Goal: Information Seeking & Learning: Compare options

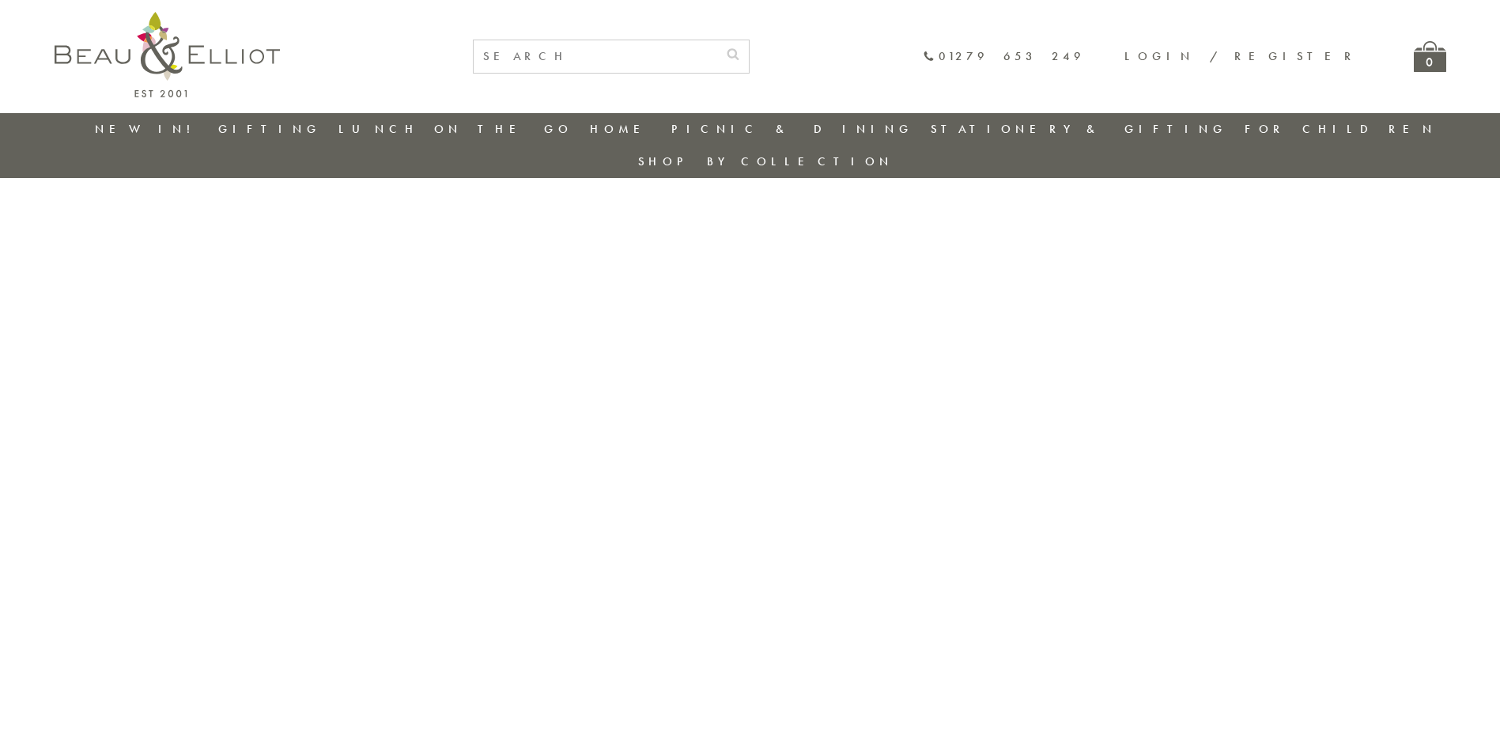
click at [717, 59] on input "text" at bounding box center [596, 56] width 244 height 32
type input "wagon"
click at [717, 40] on button "submit" at bounding box center [733, 52] width 32 height 25
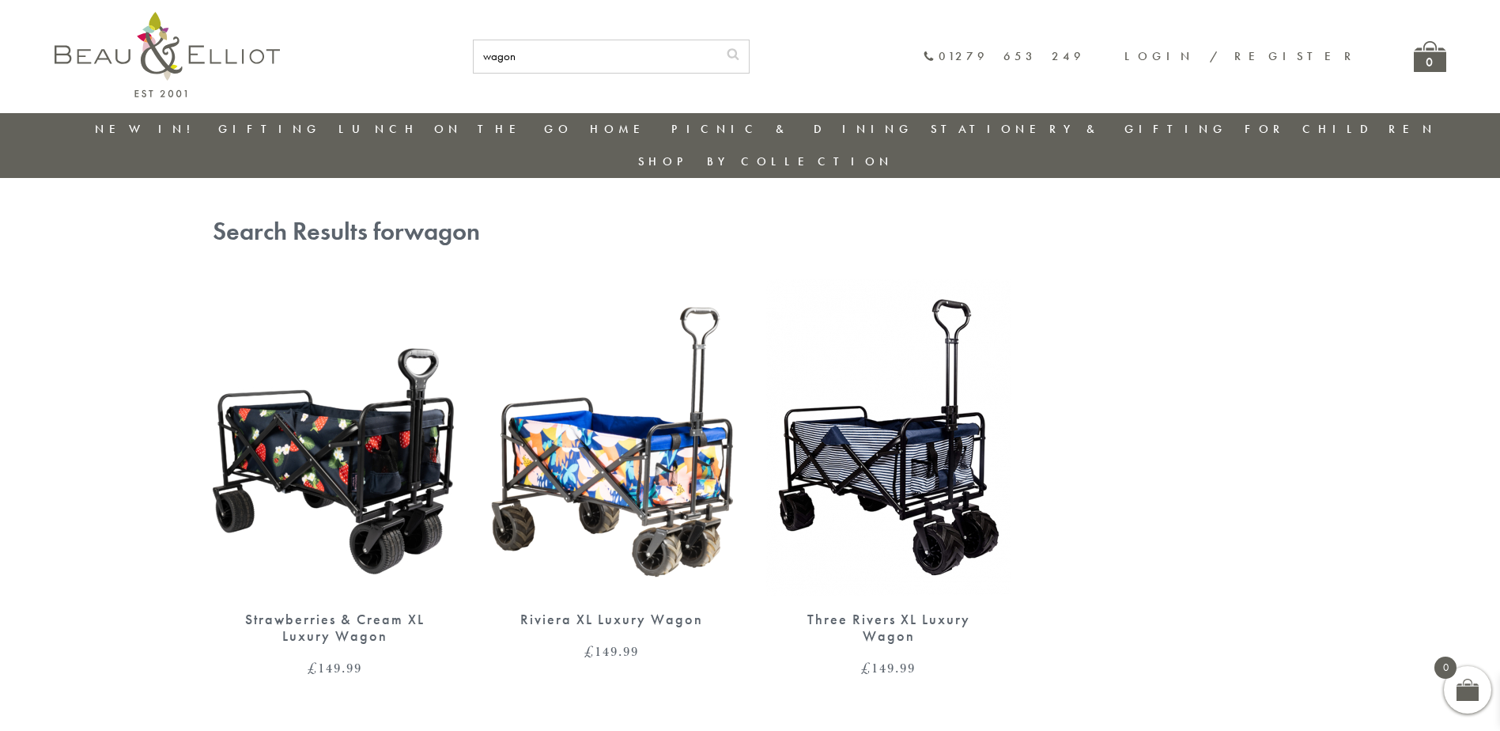
click at [447, 438] on img at bounding box center [335, 437] width 245 height 316
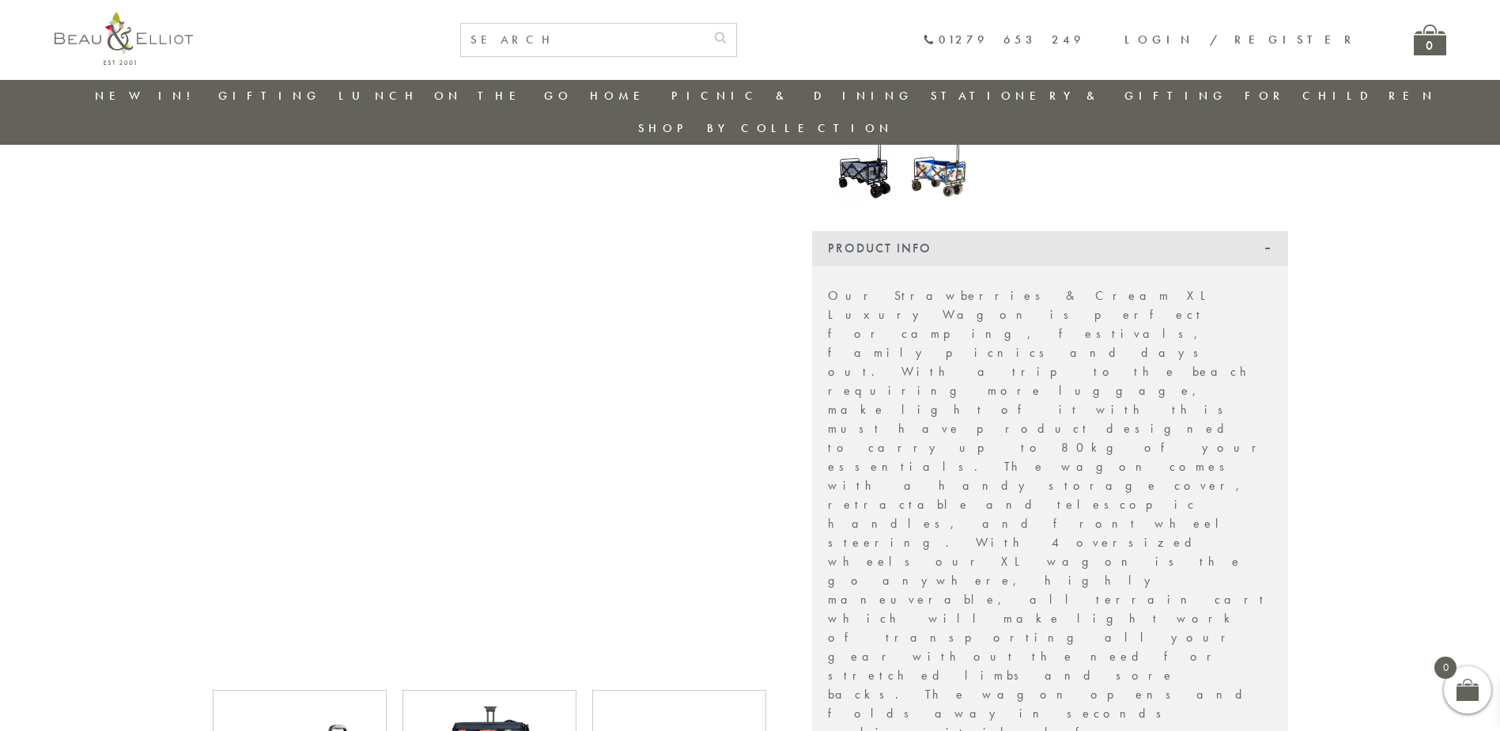
scroll to position [520, 0]
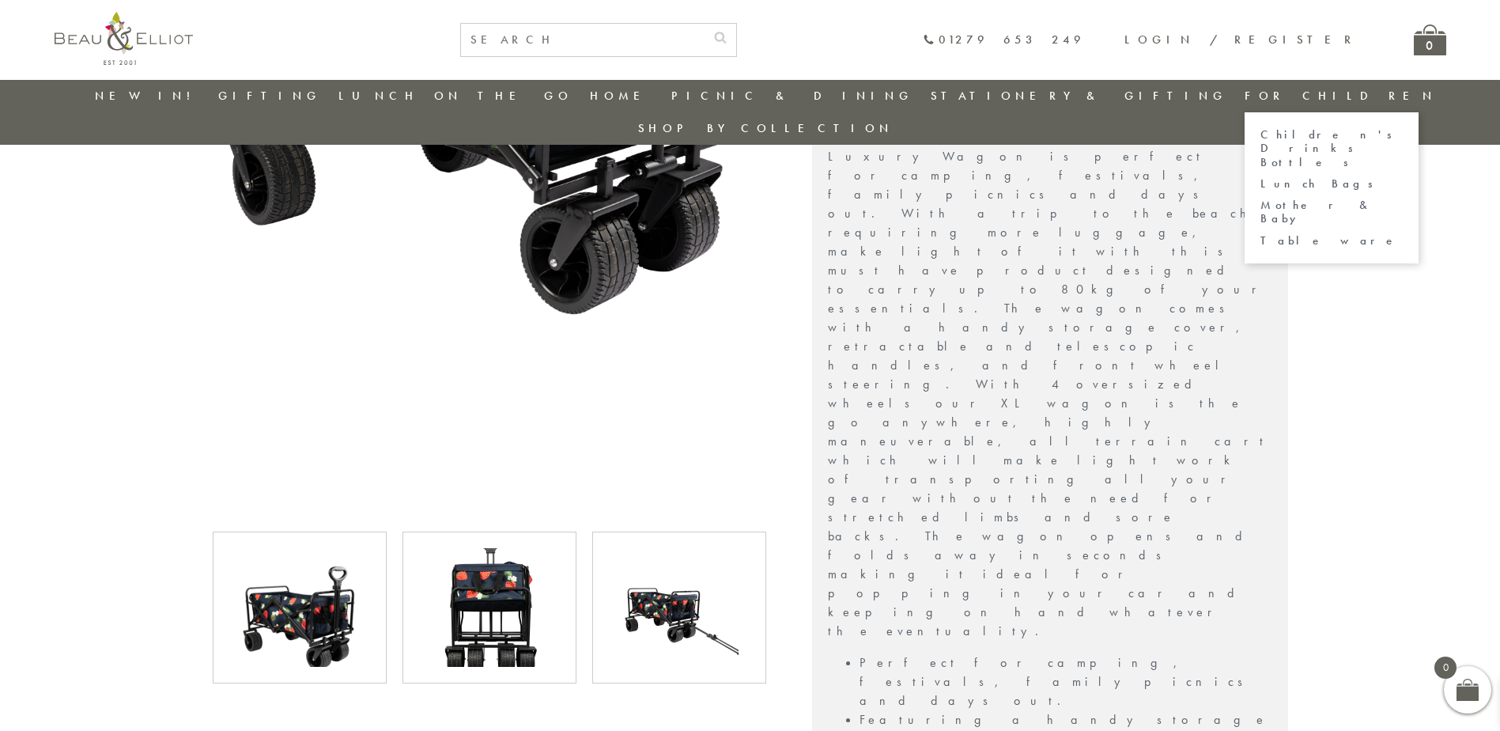
drag, startPoint x: 1141, startPoint y: 144, endPoint x: 1192, endPoint y: 203, distance: 78.5
click at [1260, 144] on link "Children's Drinks Bottles" at bounding box center [1331, 148] width 142 height 41
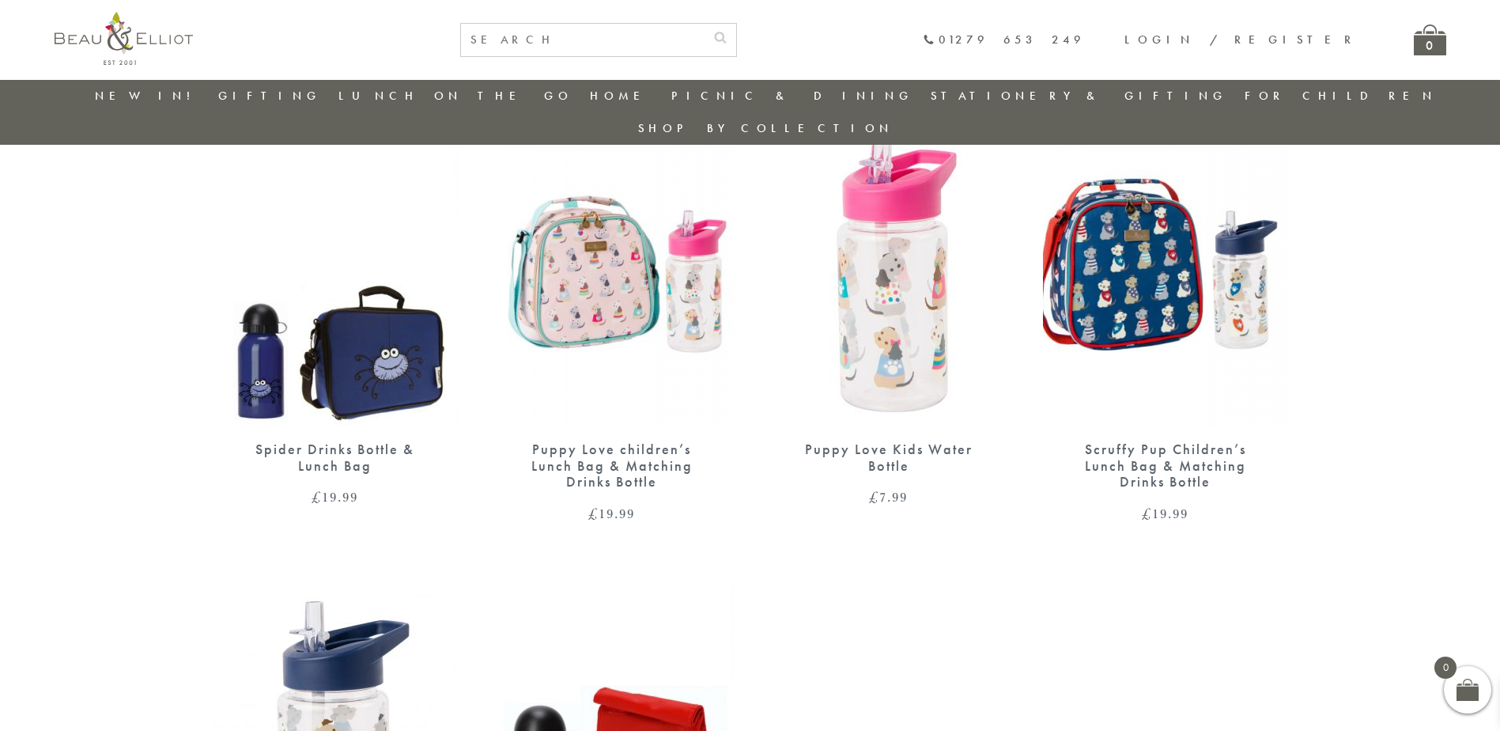
scroll to position [679, 0]
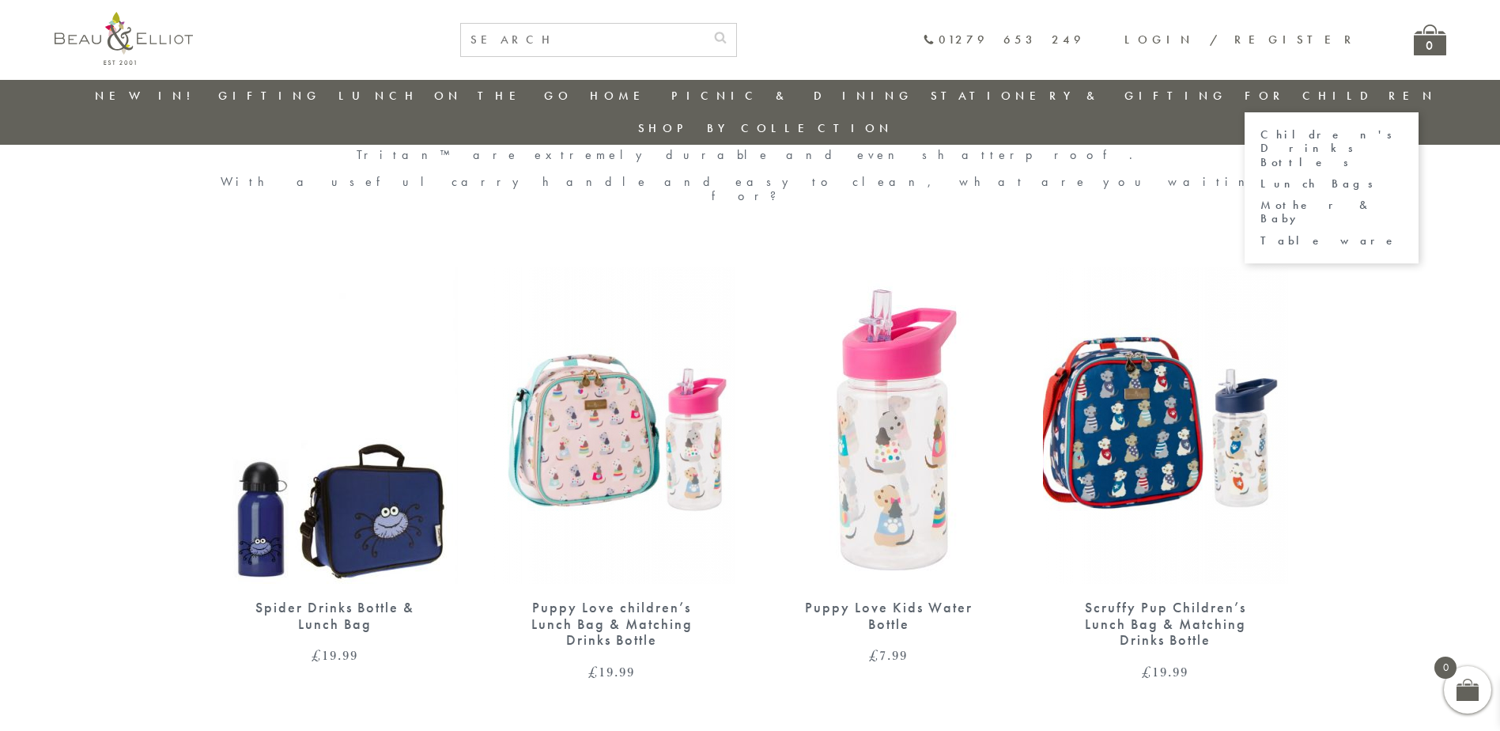
click at [1260, 177] on link "Lunch Bags" at bounding box center [1331, 183] width 142 height 13
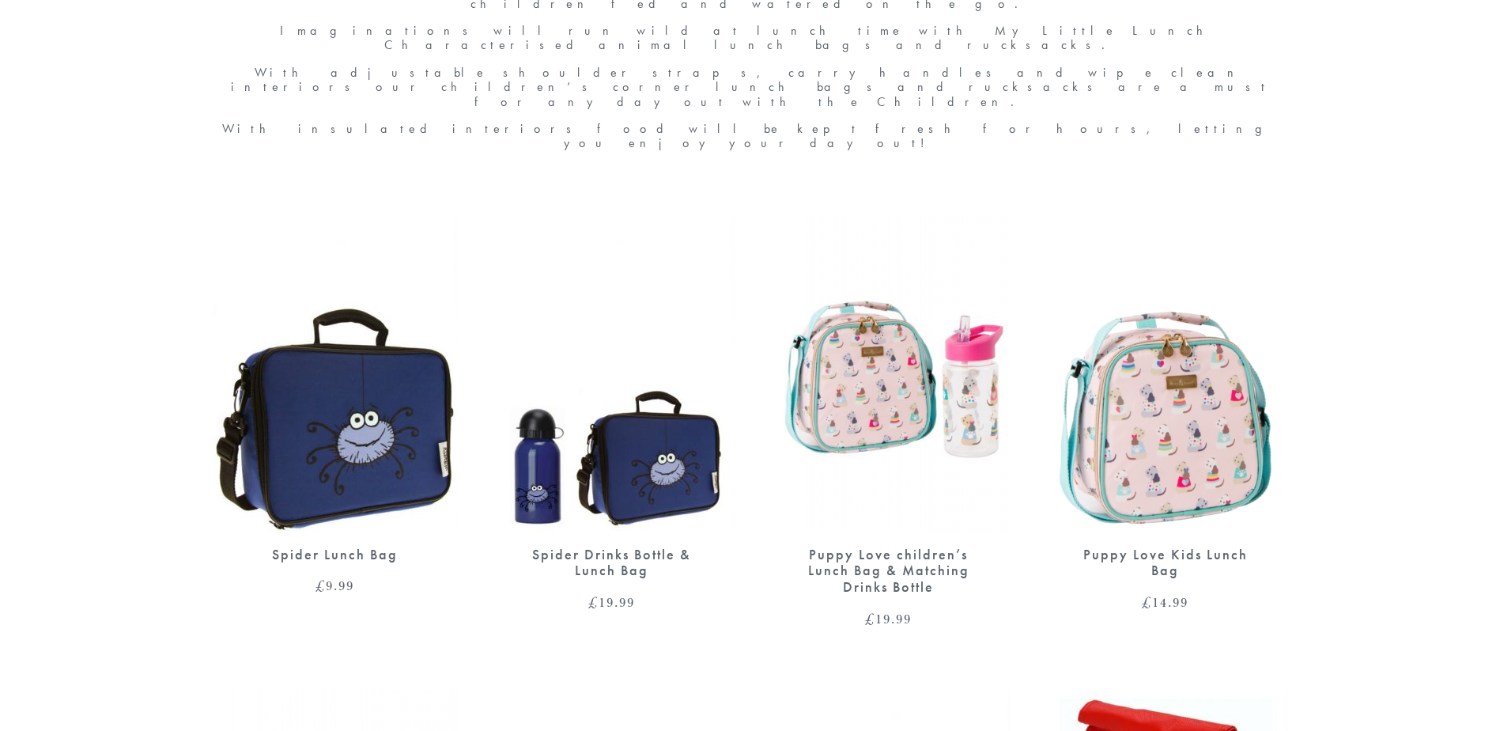
scroll to position [870, 0]
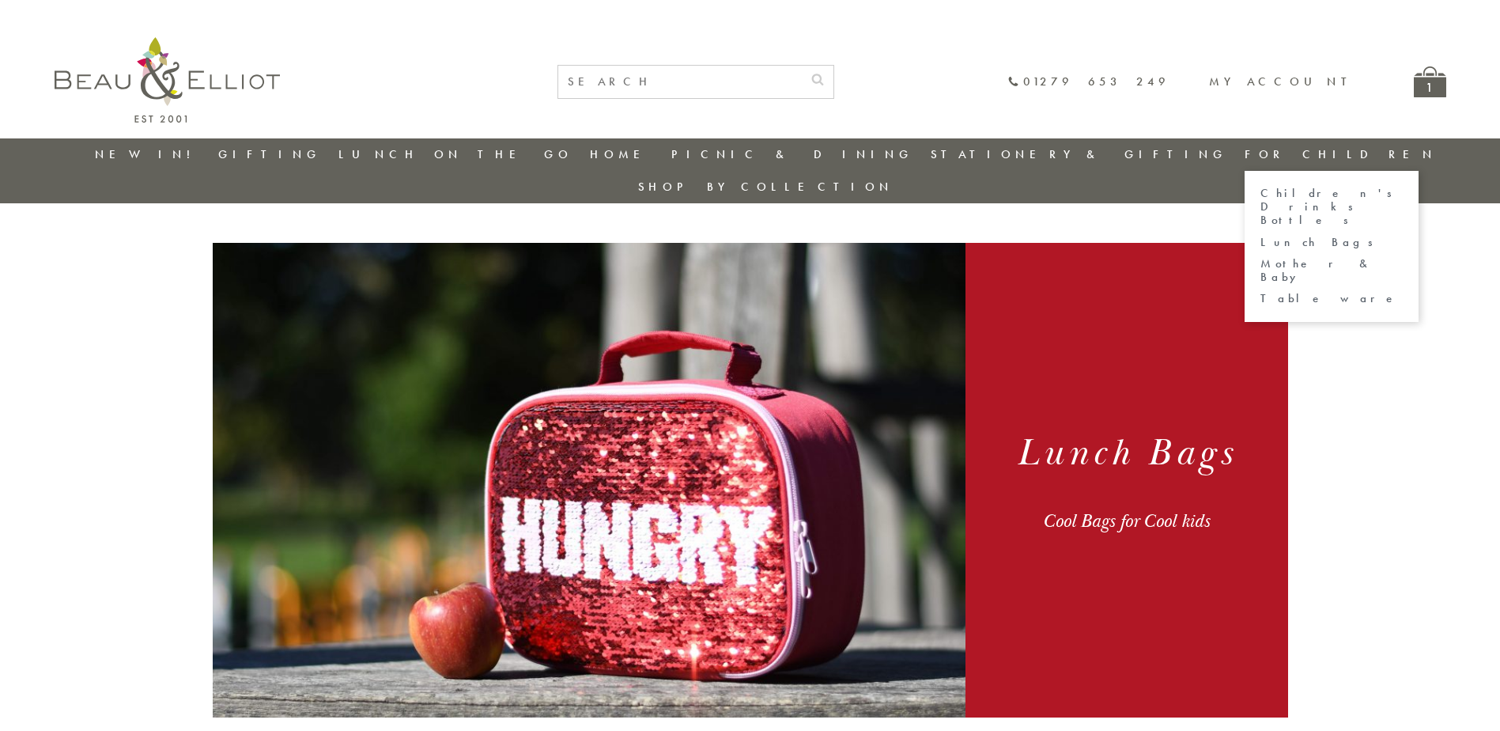
click at [1260, 200] on link "Children's Drinks Bottles" at bounding box center [1331, 207] width 142 height 41
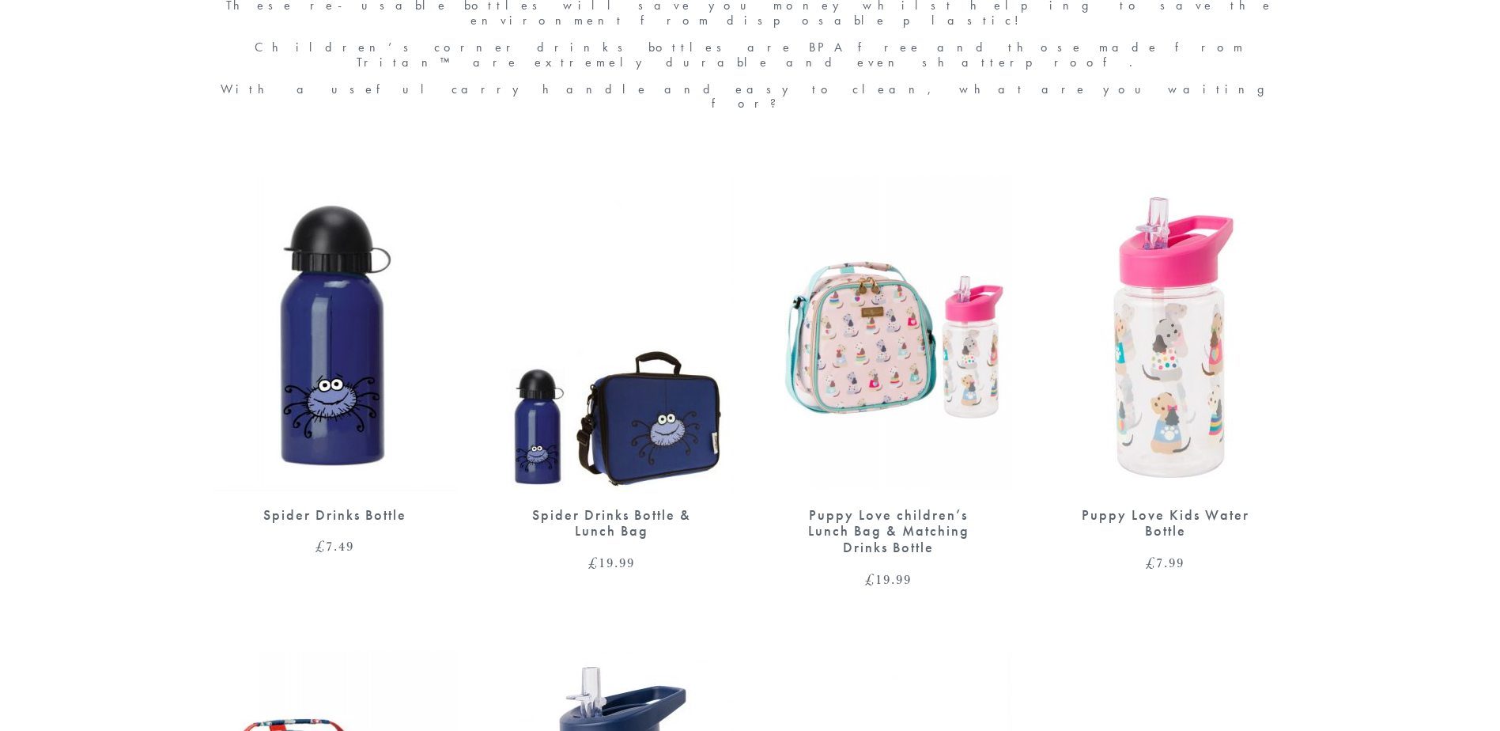
scroll to position [870, 0]
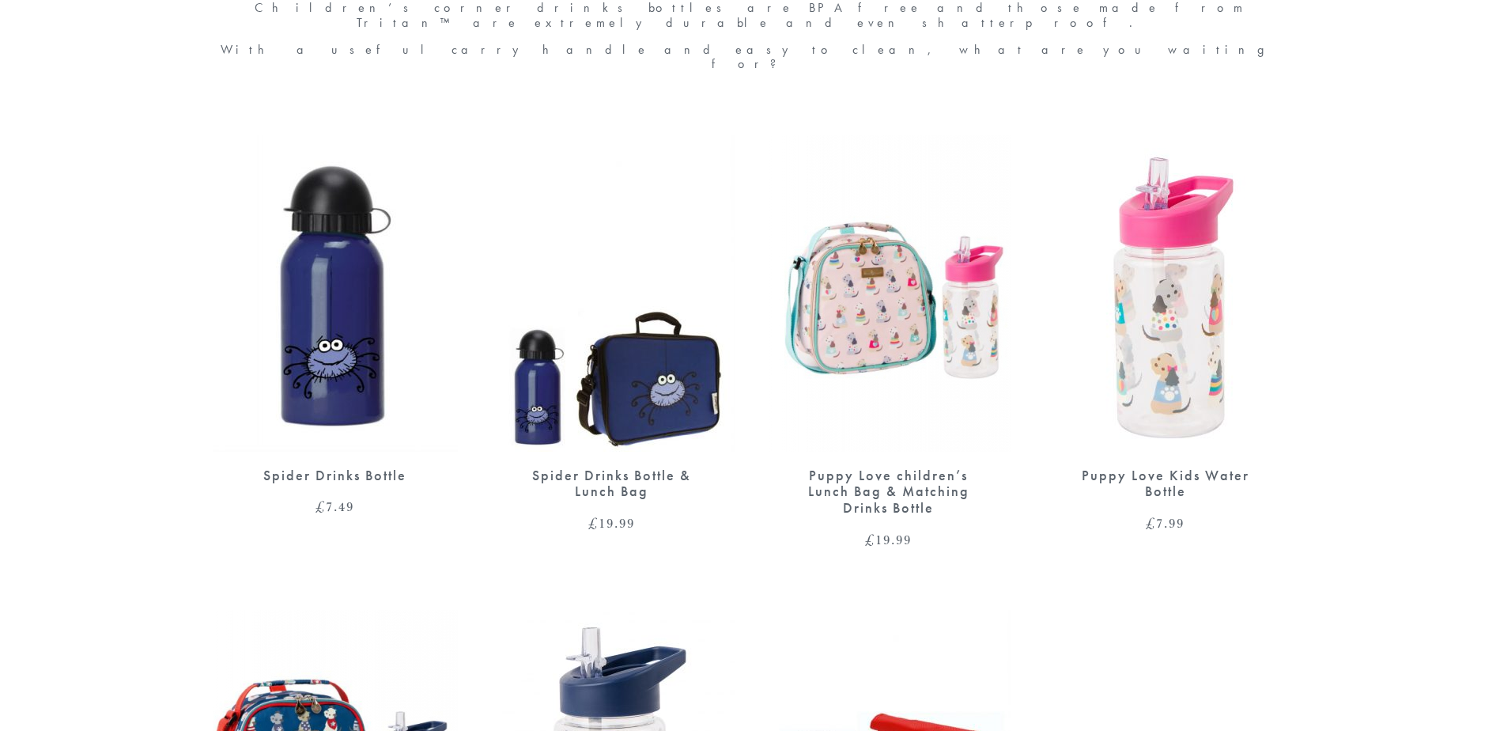
click at [352, 225] on img at bounding box center [335, 293] width 245 height 316
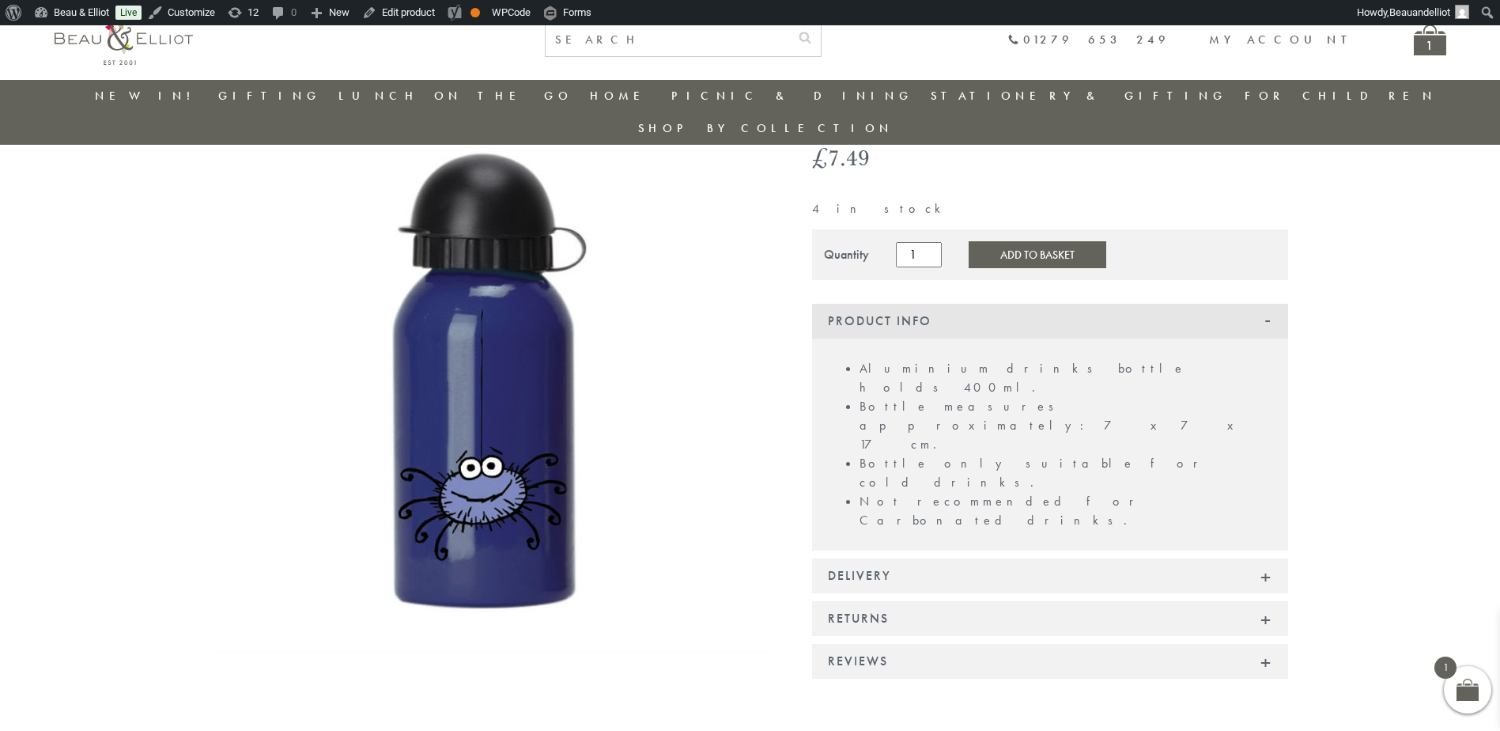
scroll to position [125, 0]
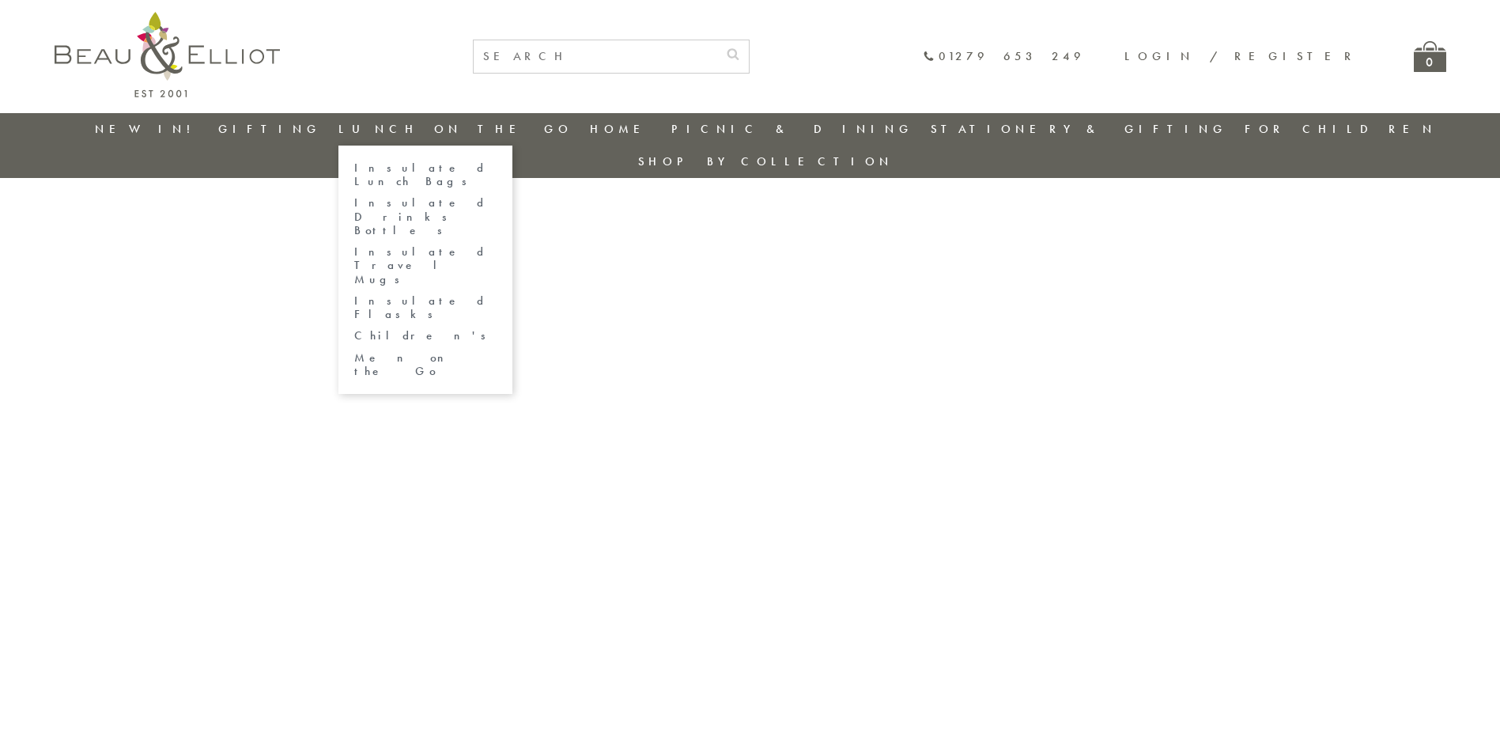
click at [423, 166] on link "Insulated Lunch Bags" at bounding box center [425, 175] width 142 height 28
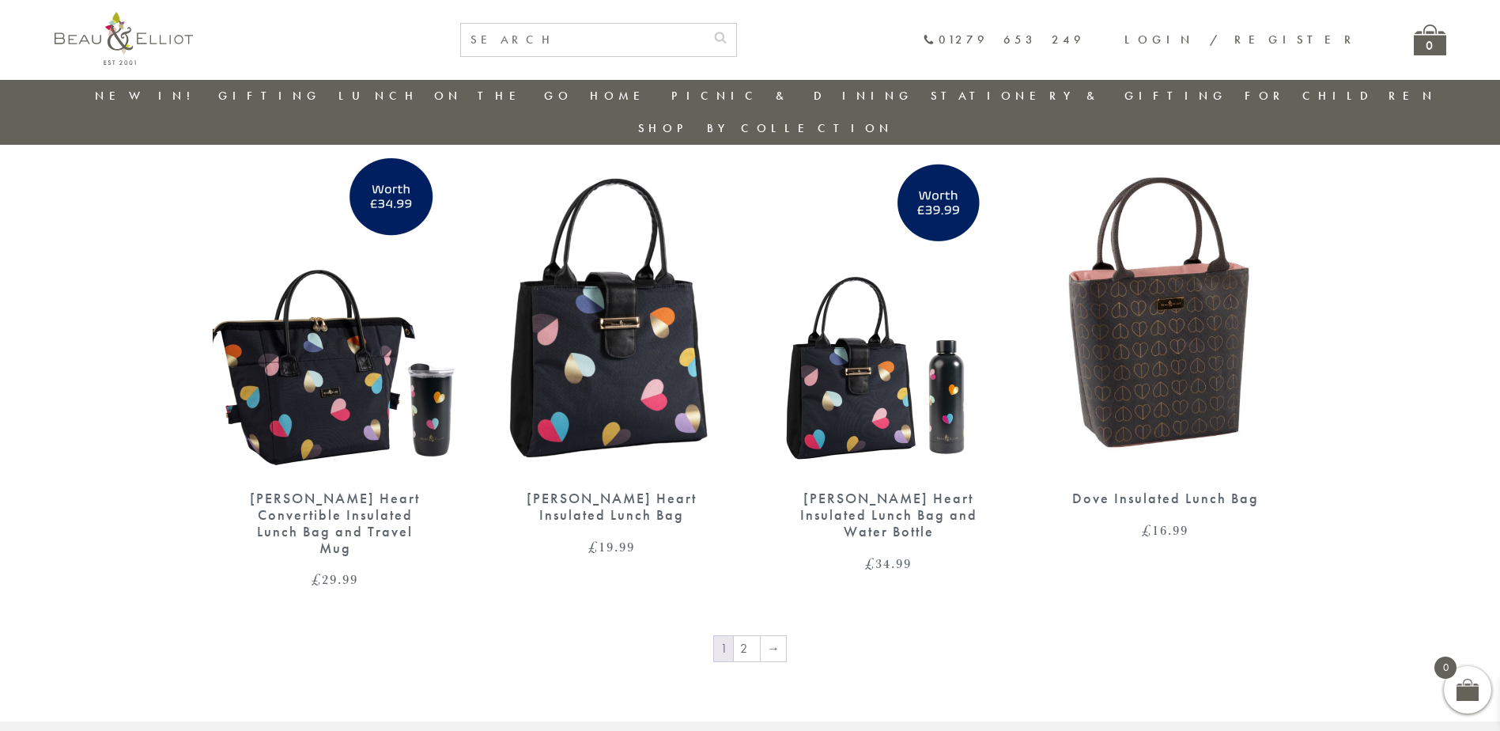
scroll to position [2497, 0]
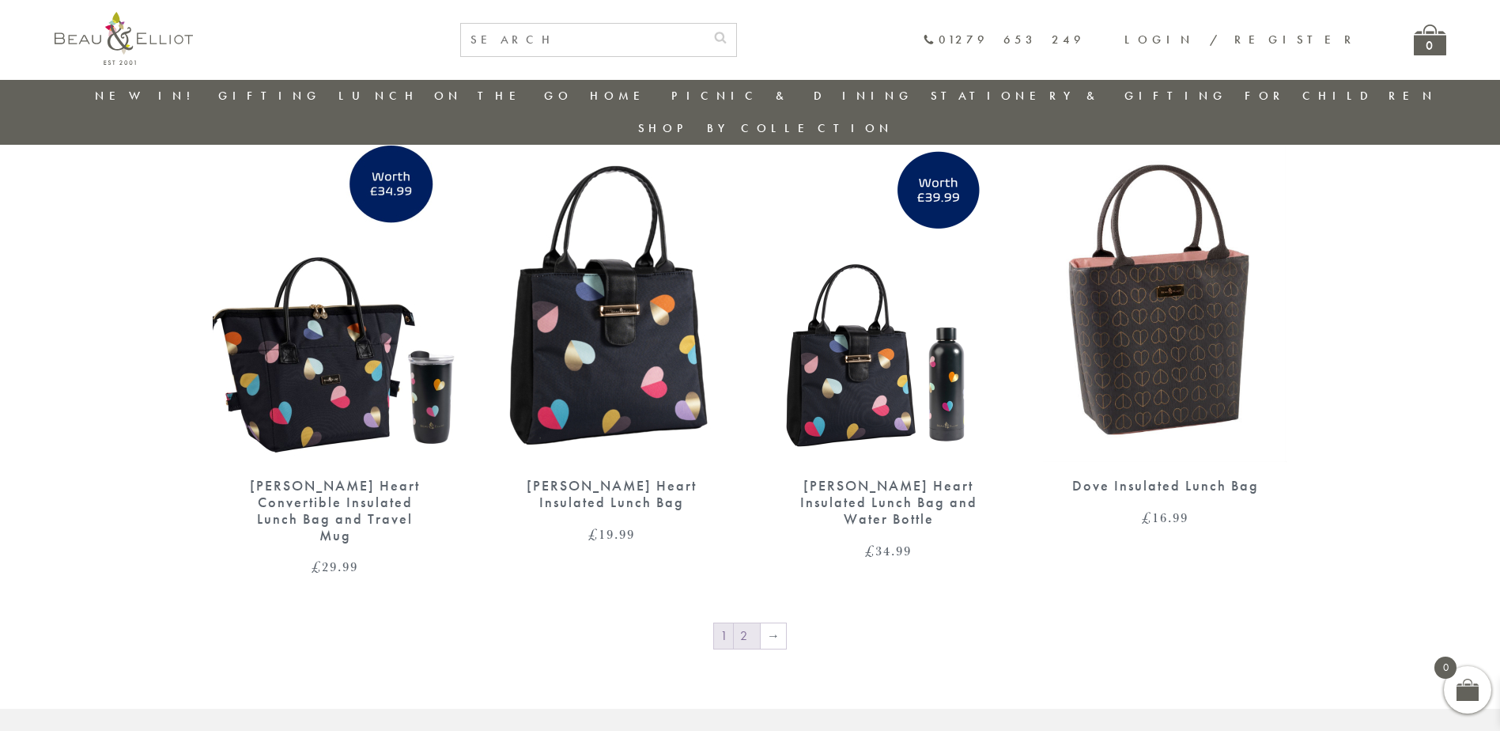
click at [749, 623] on link "2" at bounding box center [747, 635] width 26 height 25
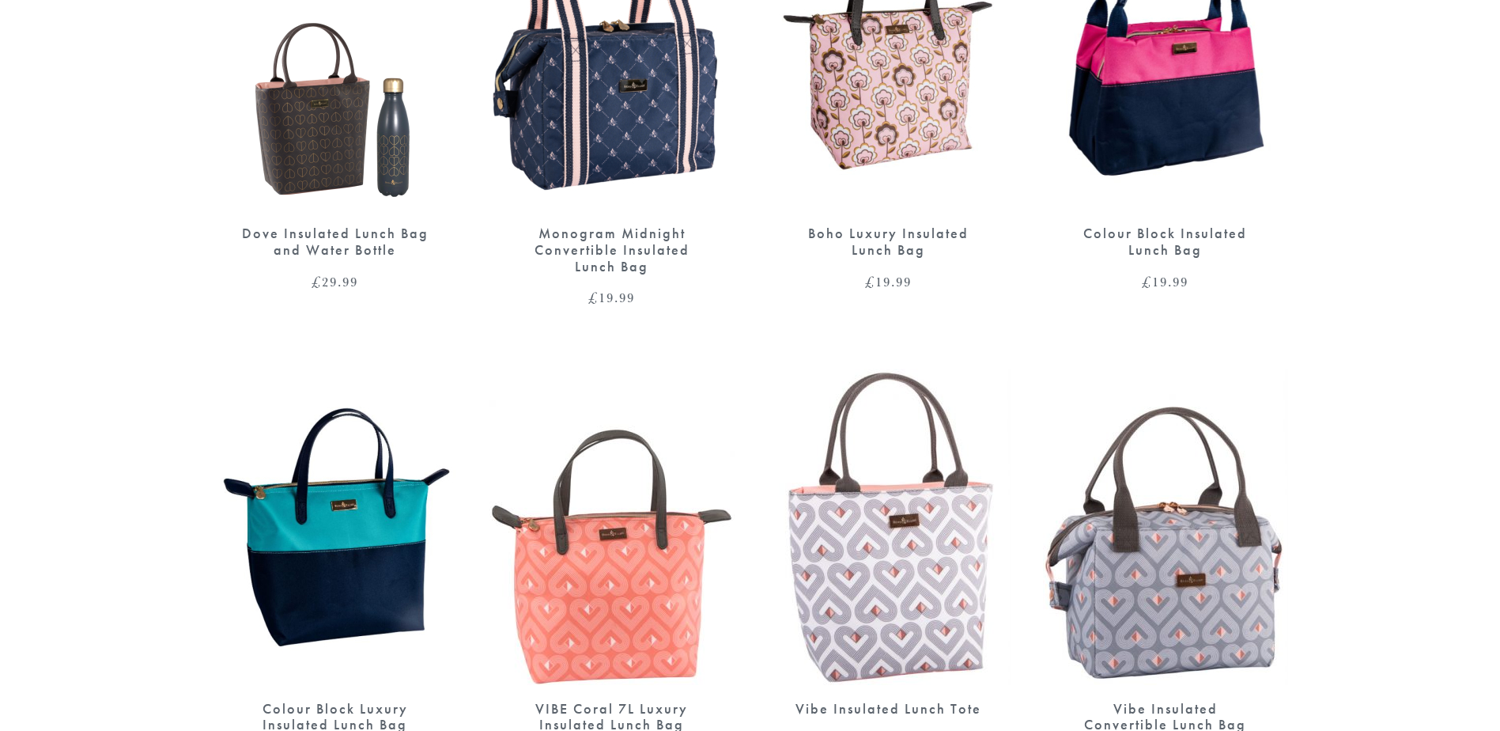
scroll to position [949, 0]
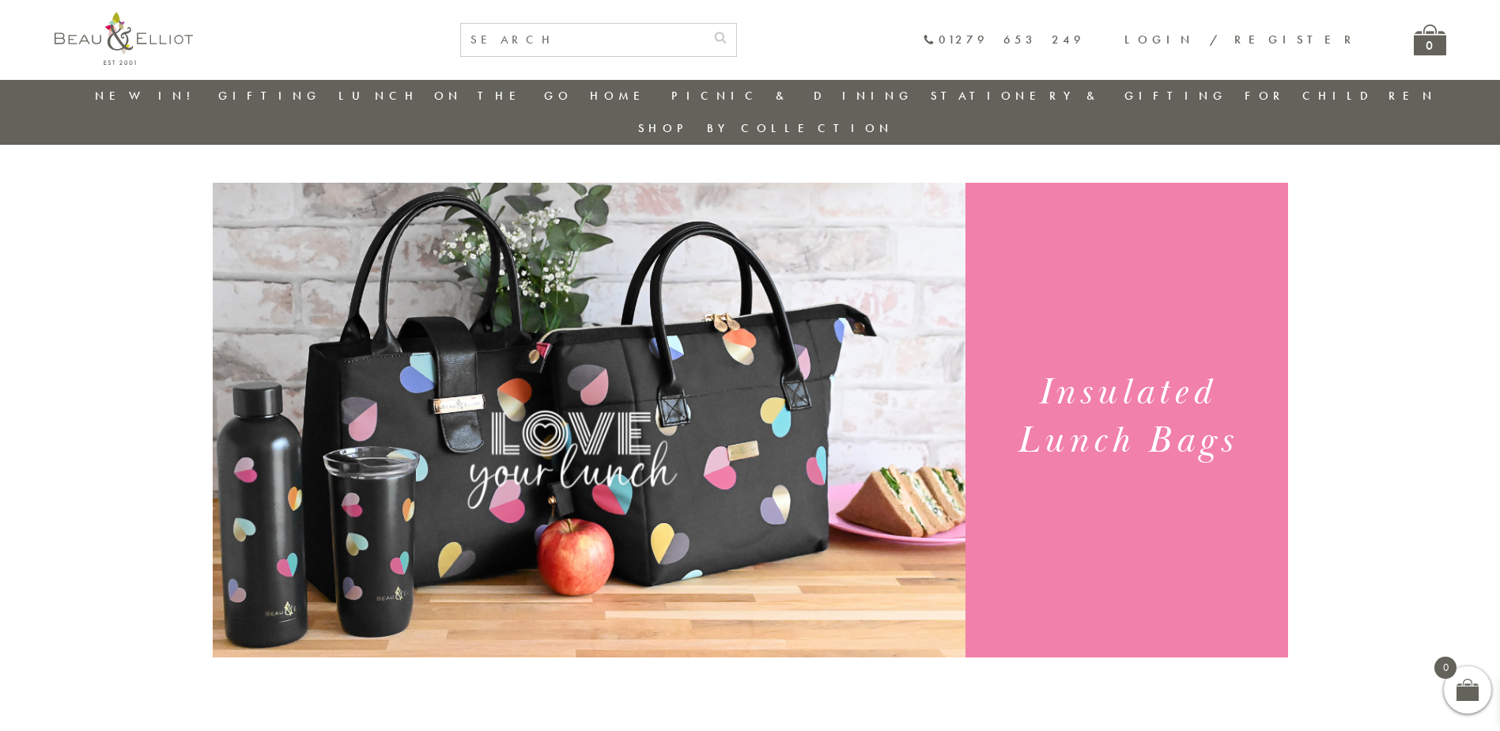
scroll to position [919, 0]
